Goal: Check status: Check status

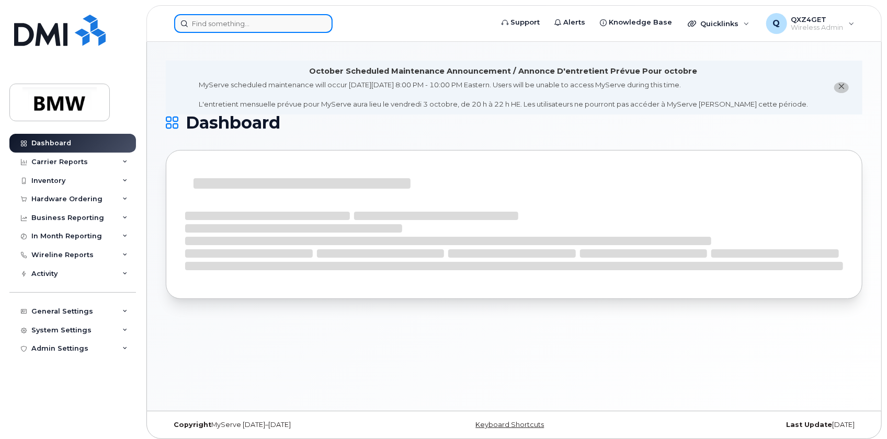
click at [225, 18] on input at bounding box center [253, 23] width 159 height 19
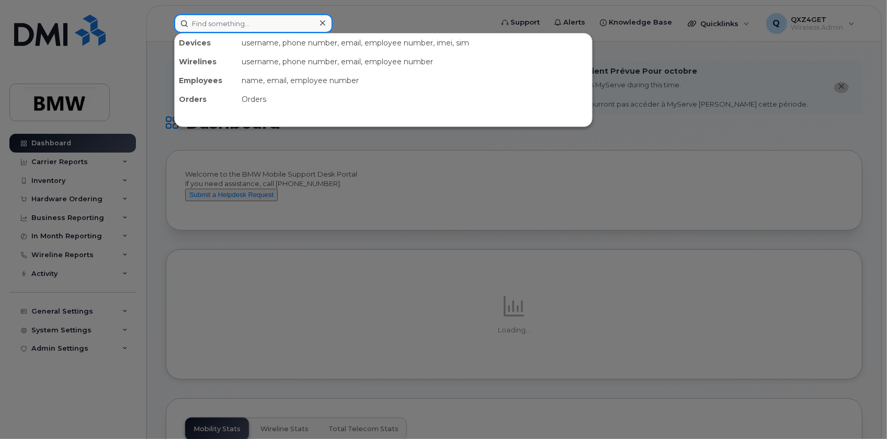
paste input "charldonn.pendergrass@bmwmc.com"
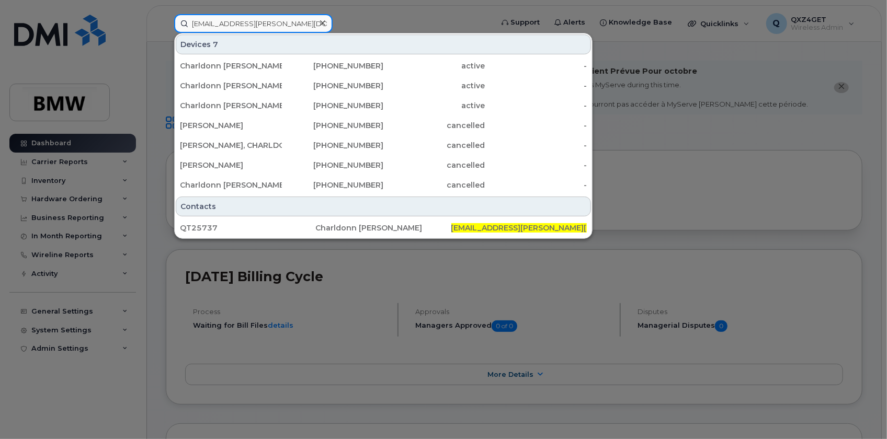
type input "charldonn.pendergrass@bmwmc.com"
click at [398, 25] on div at bounding box center [443, 219] width 887 height 439
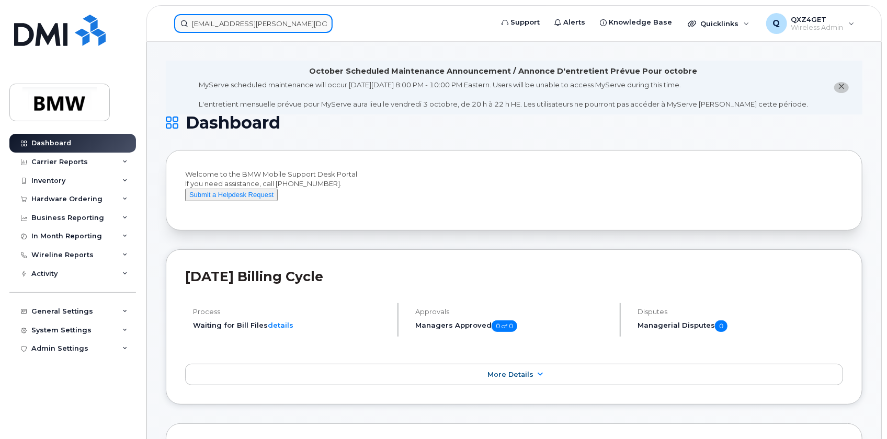
click at [226, 29] on input "charldonn.pendergrass@bmwmc.com" at bounding box center [253, 23] width 159 height 19
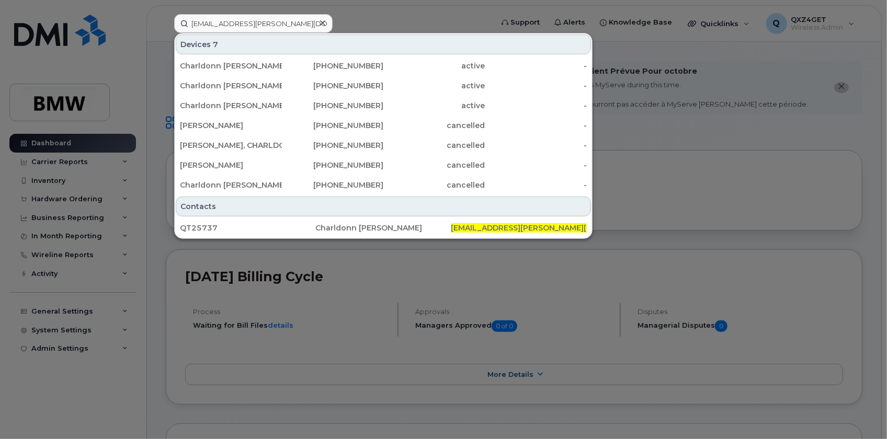
click at [324, 24] on icon at bounding box center [322, 23] width 5 height 8
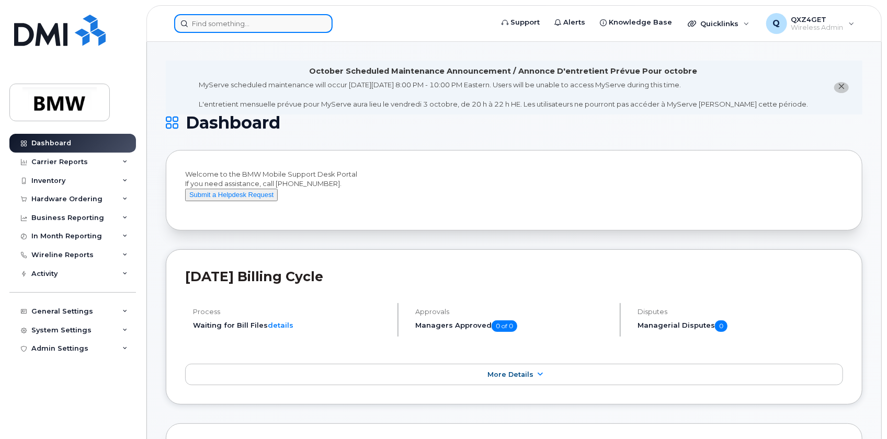
click at [309, 25] on input at bounding box center [253, 23] width 159 height 19
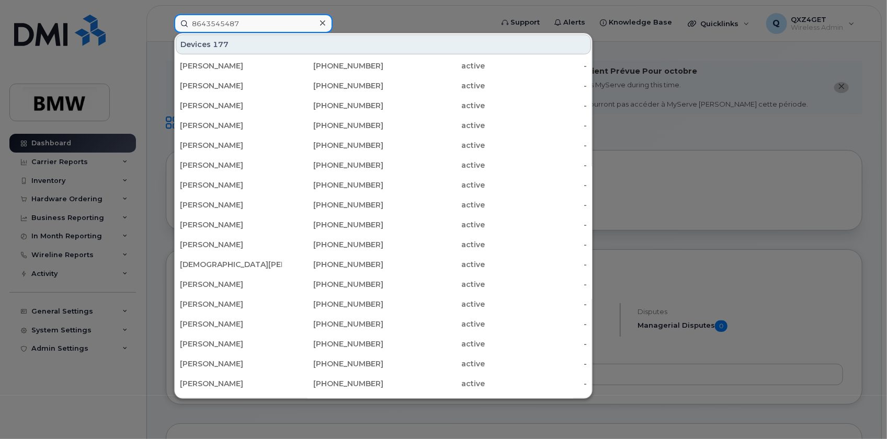
type input "8643545487"
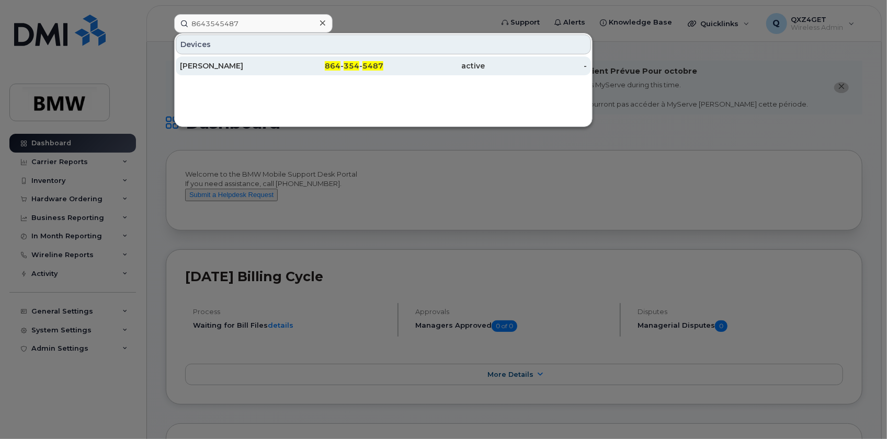
click at [219, 65] on div "Stefan Bader" at bounding box center [231, 66] width 102 height 10
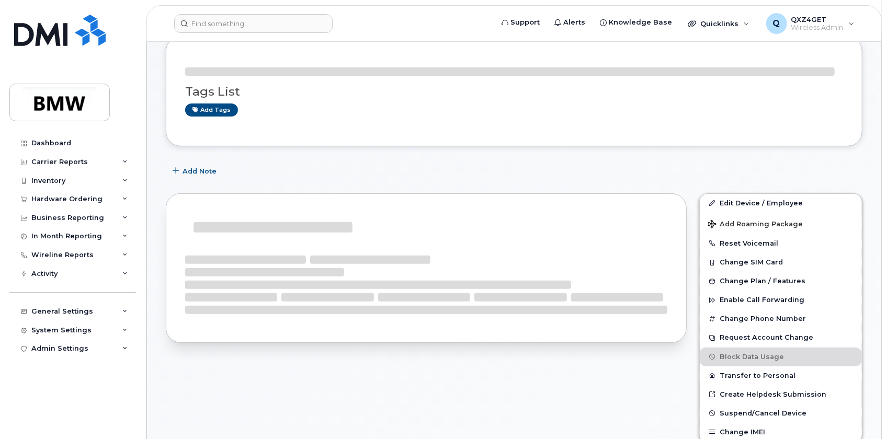
scroll to position [142, 0]
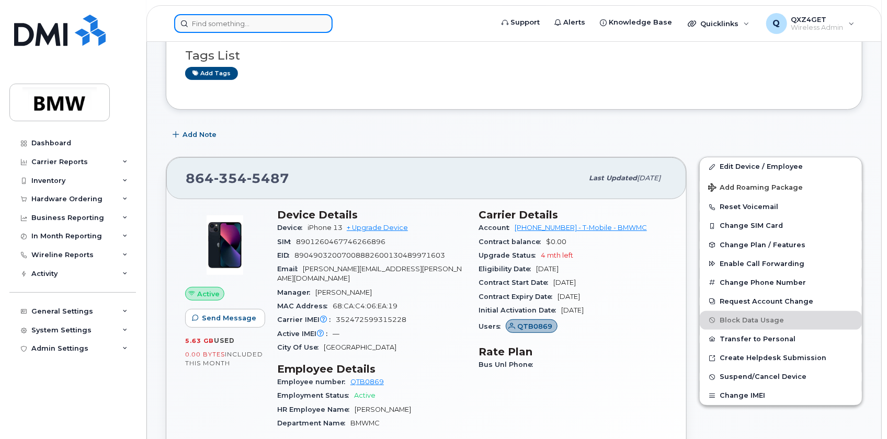
click at [225, 20] on input at bounding box center [253, 23] width 159 height 19
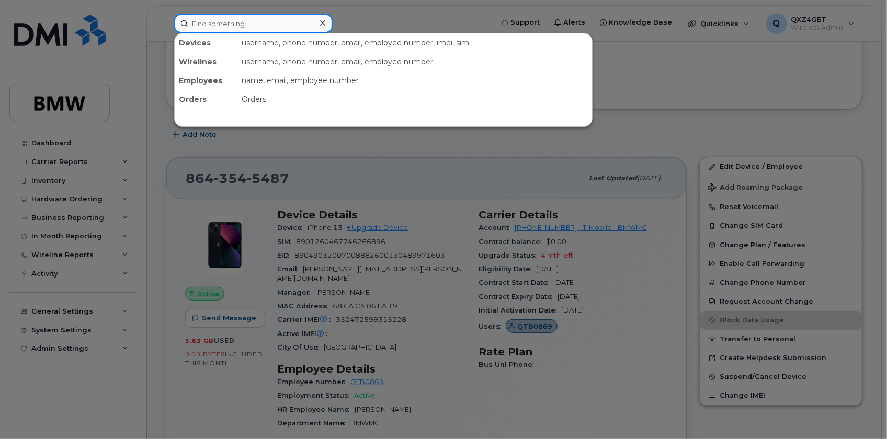
paste input "simyia.king@bmwmc.com"
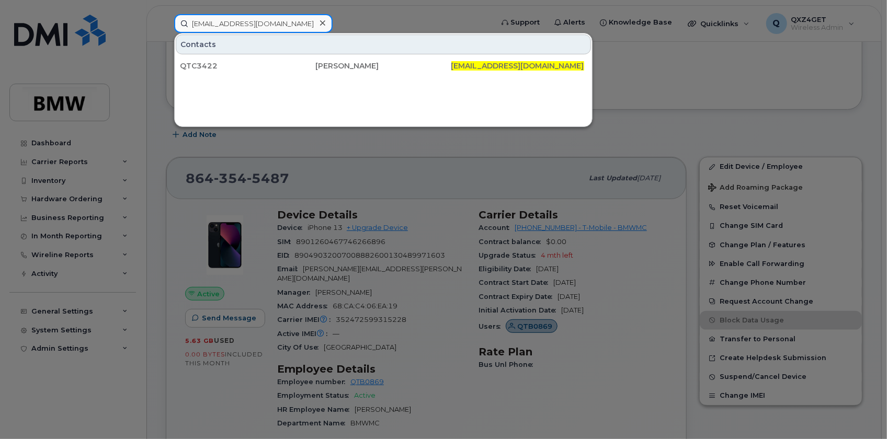
type input "simyia.king@bmwmc.com"
click at [53, 195] on div at bounding box center [443, 219] width 887 height 439
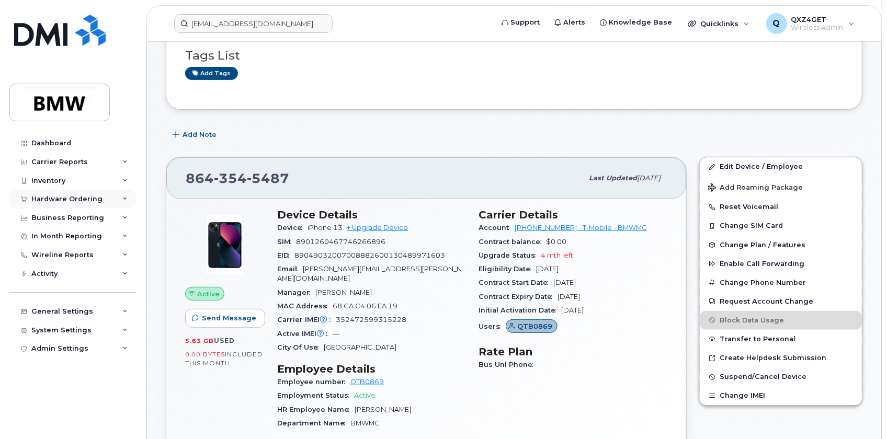
click at [54, 196] on div "Hardware Ordering" at bounding box center [66, 199] width 71 height 8
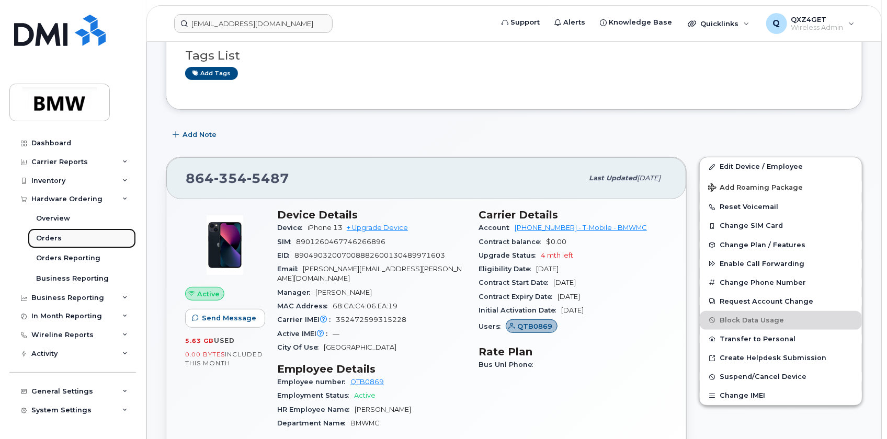
click at [45, 235] on div "Orders" at bounding box center [49, 238] width 26 height 9
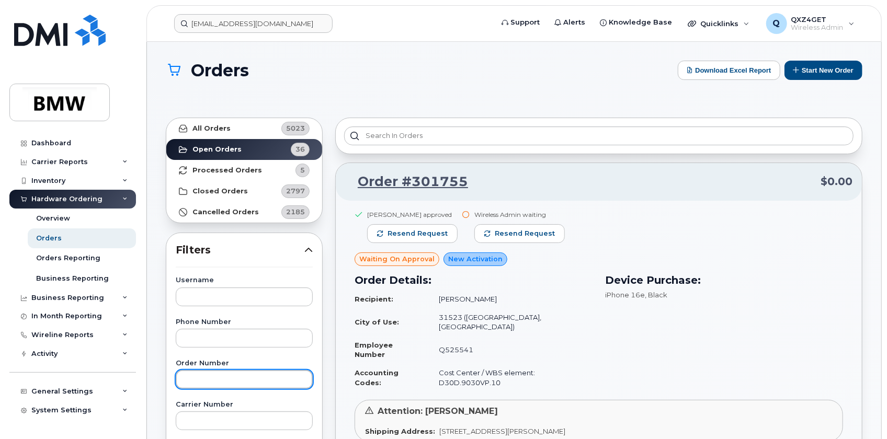
click at [217, 375] on input "text" at bounding box center [244, 379] width 137 height 19
type input "299896"
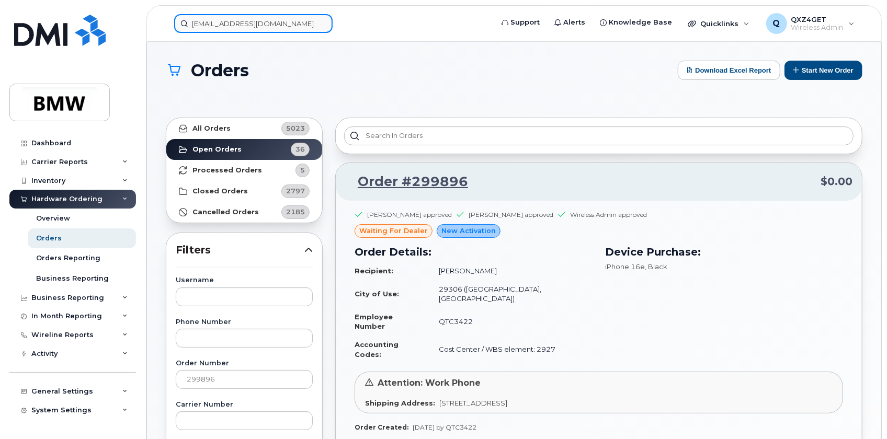
click at [216, 20] on input "simyia.king@bmwmc.com" at bounding box center [253, 23] width 159 height 19
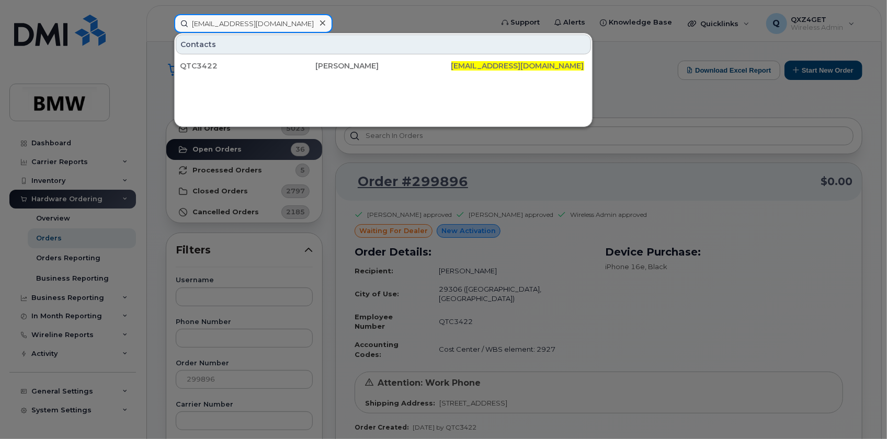
click at [296, 18] on input "simyia.king@bmwmc.com" at bounding box center [253, 23] width 159 height 19
drag, startPoint x: 279, startPoint y: 24, endPoint x: 112, endPoint y: 19, distance: 166.9
click at [166, 19] on div "simyia.king@bmwmc.com Contacts QTC3422 Simyia King simyia.king@bmwmc.com" at bounding box center [330, 23] width 329 height 19
paste input "8649229549"
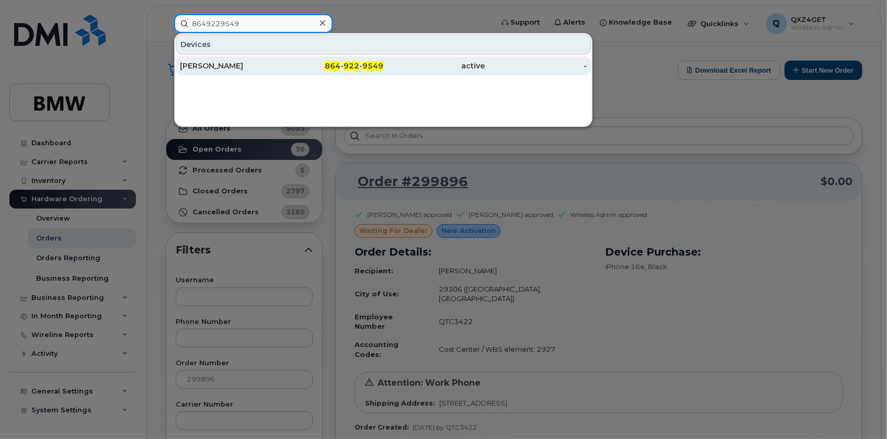
type input "8649229549"
click at [228, 69] on div "[PERSON_NAME]" at bounding box center [231, 66] width 102 height 10
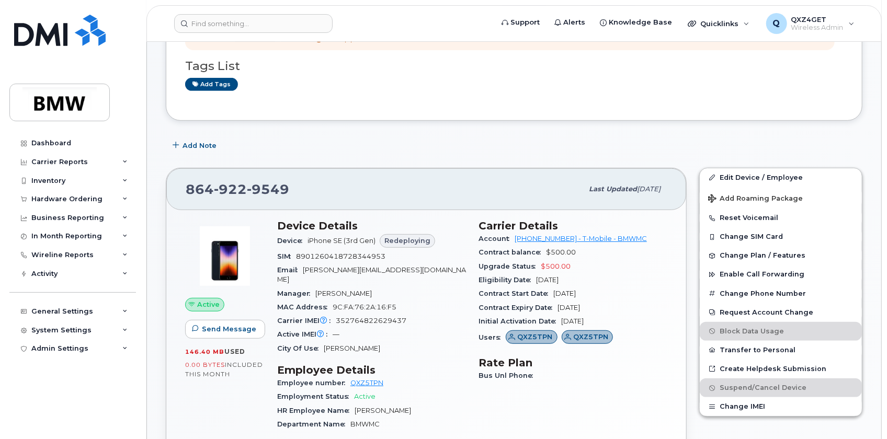
scroll to position [291, 0]
